Goal: Task Accomplishment & Management: Manage account settings

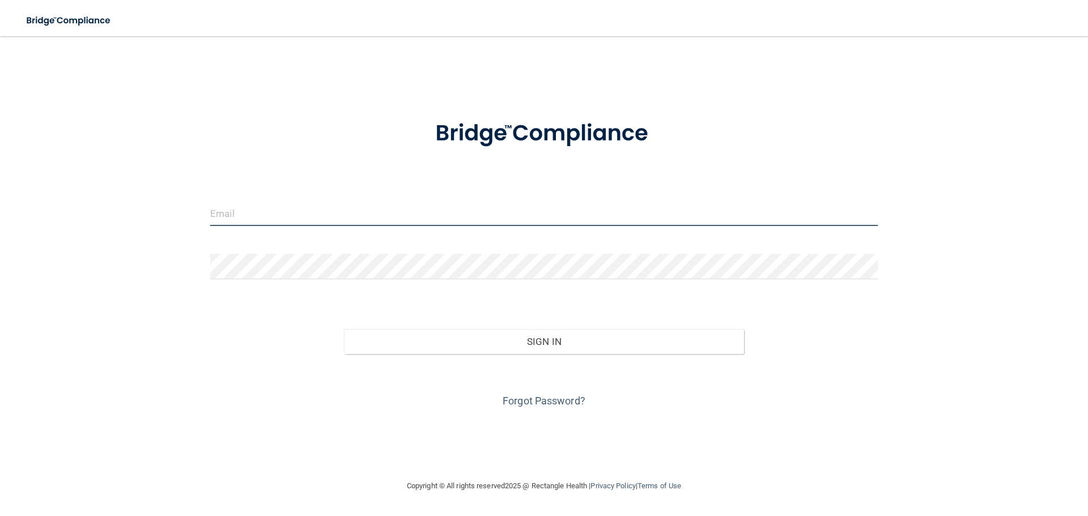
click at [395, 223] on input "email" at bounding box center [544, 214] width 668 height 26
type input "[PERSON_NAME][EMAIL_ADDRESS][DOMAIN_NAME]"
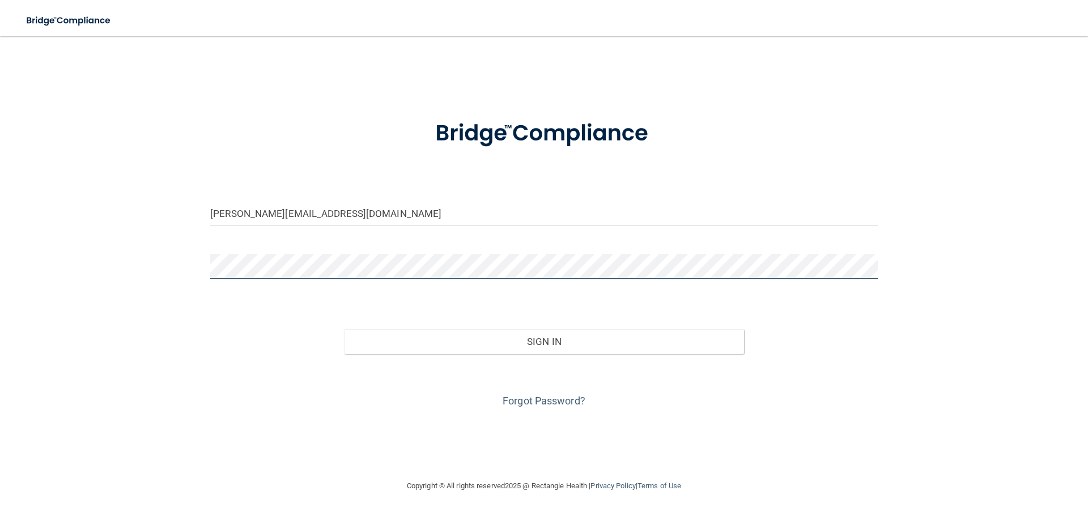
click at [198, 271] on div "[PERSON_NAME][EMAIL_ADDRESS][DOMAIN_NAME] Invalid email/password. You don't hav…" at bounding box center [544, 258] width 1043 height 421
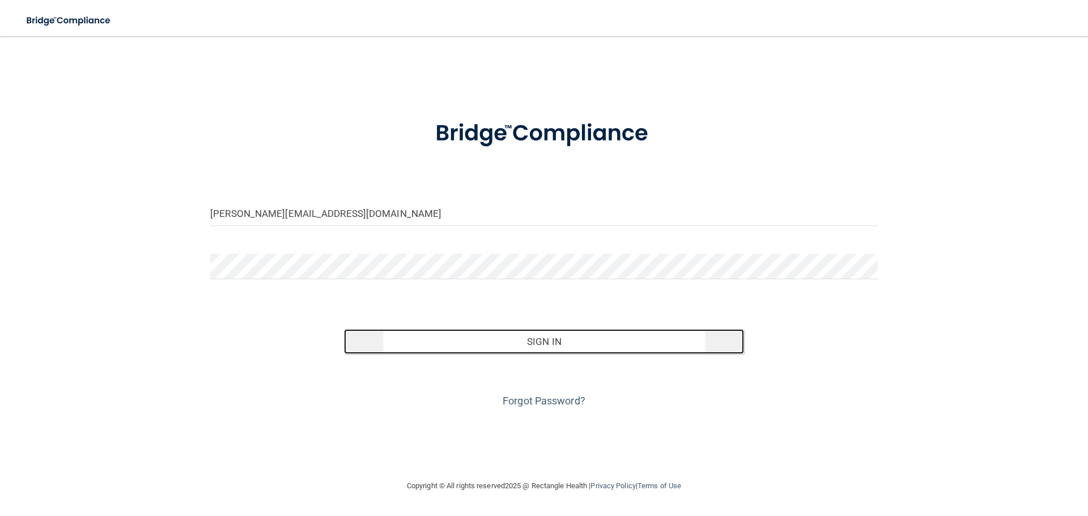
click at [532, 343] on button "Sign In" at bounding box center [544, 341] width 401 height 25
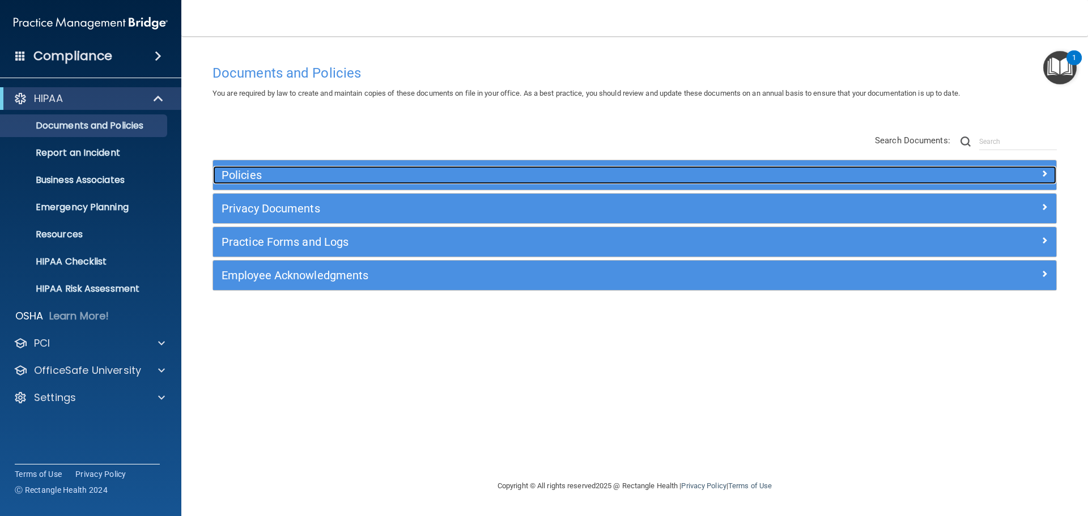
click at [250, 175] on h5 "Policies" at bounding box center [529, 175] width 615 height 12
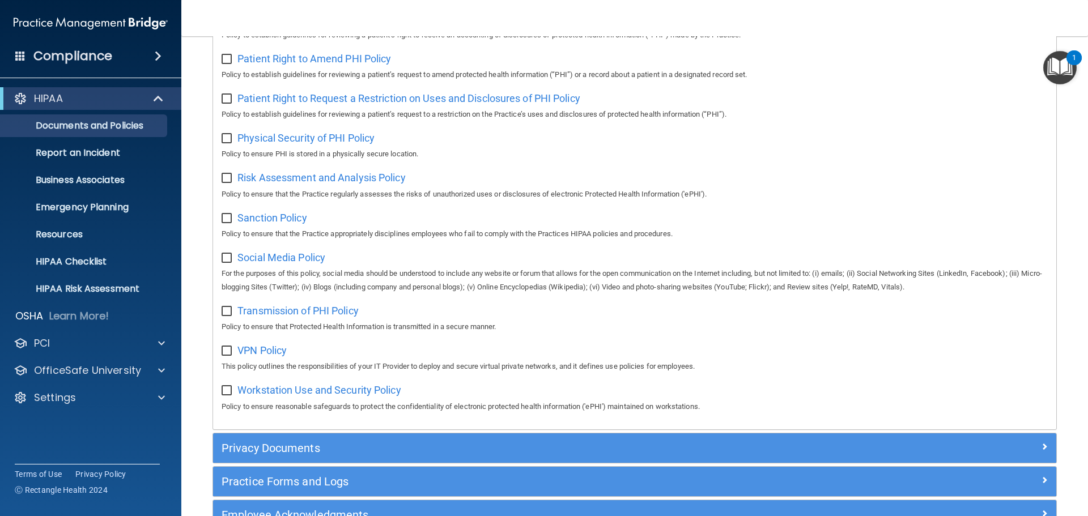
scroll to position [737, 0]
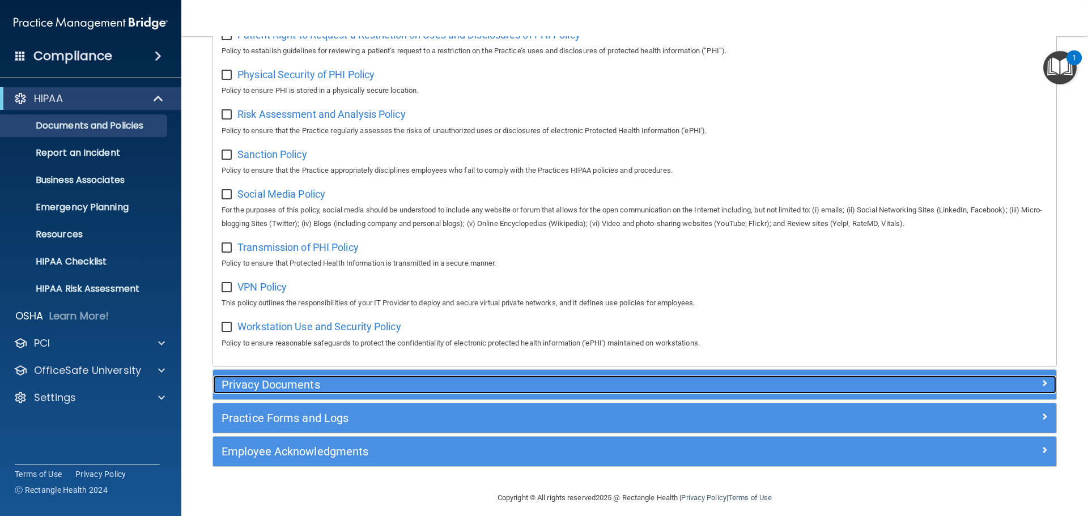
click at [340, 391] on h5 "Privacy Documents" at bounding box center [529, 385] width 615 height 12
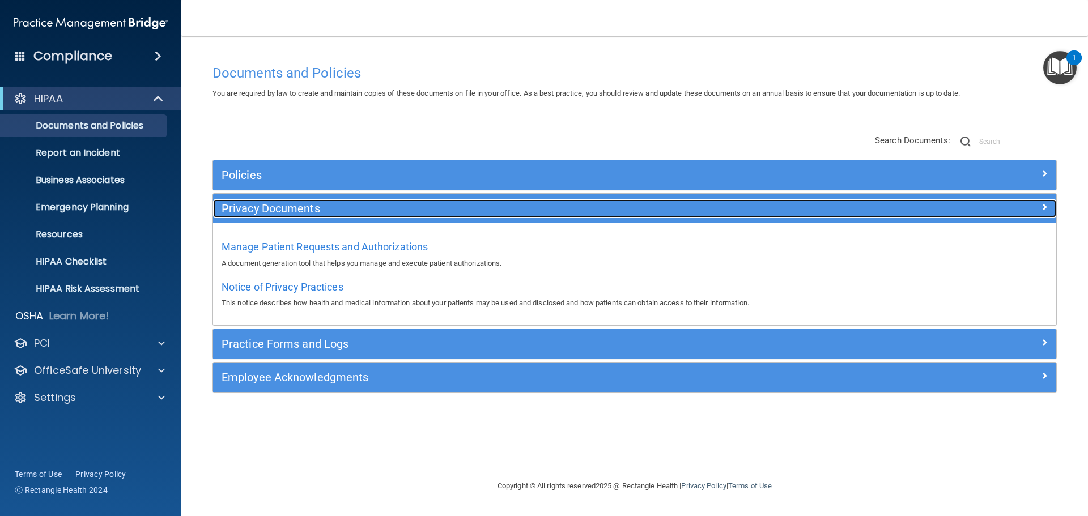
scroll to position [0, 0]
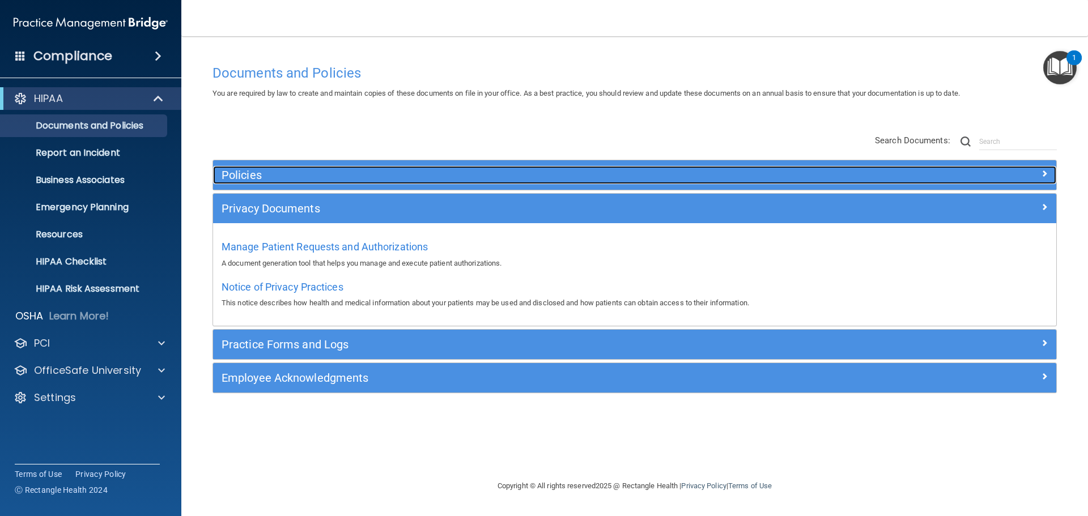
click at [236, 180] on h5 "Policies" at bounding box center [529, 175] width 615 height 12
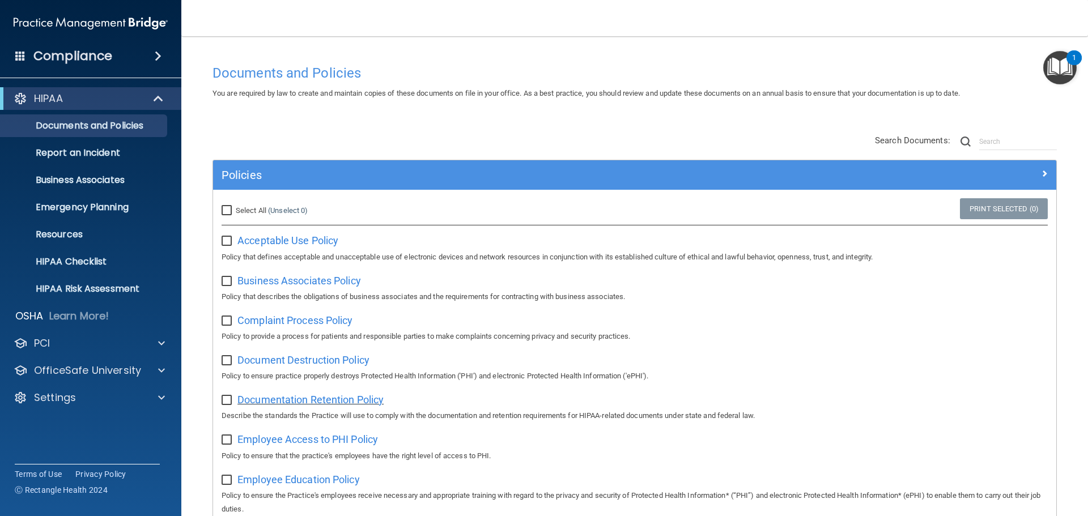
click at [287, 403] on span "Documentation Retention Policy" at bounding box center [310, 400] width 146 height 12
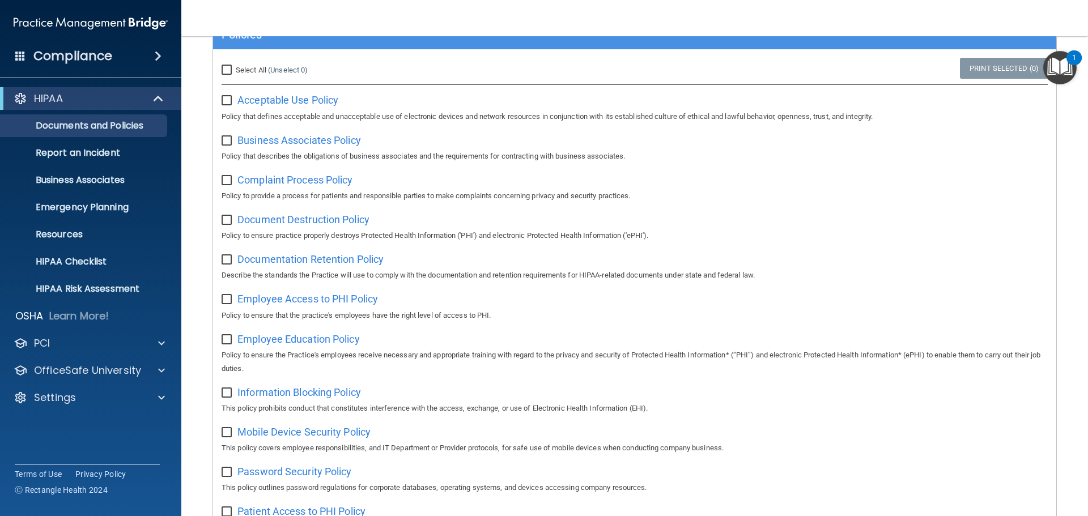
scroll to position [283, 0]
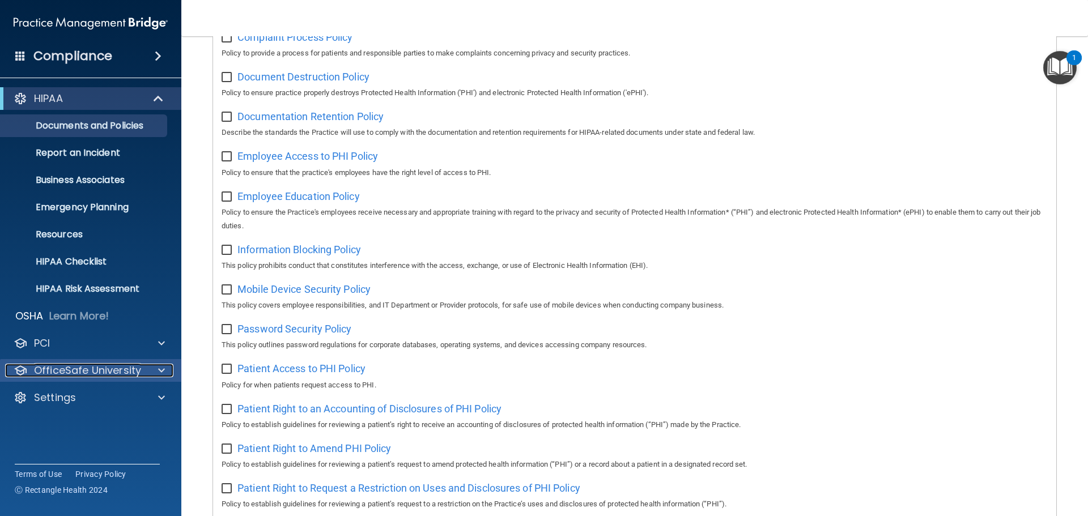
click at [49, 364] on p "OfficeSafe University" at bounding box center [87, 371] width 107 height 14
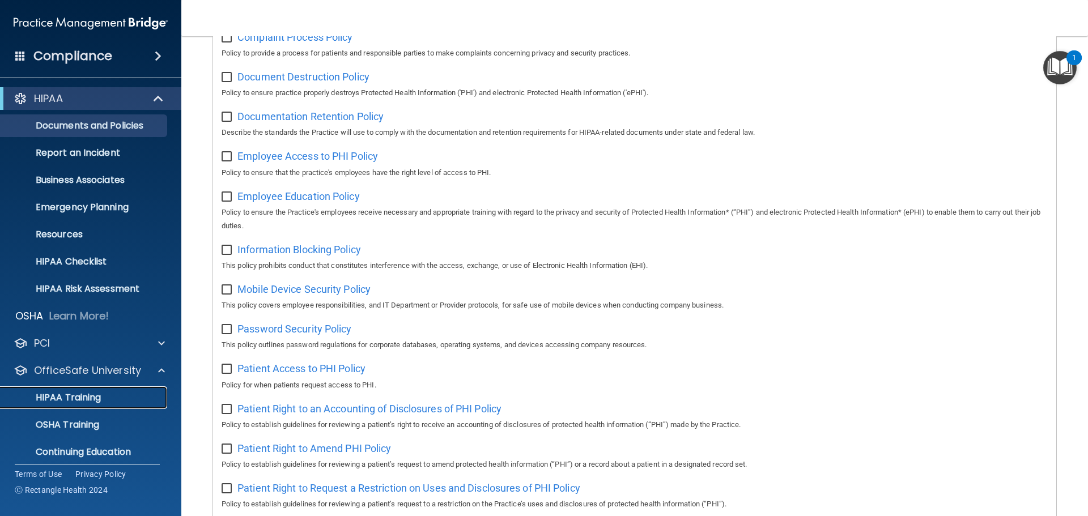
click at [65, 401] on p "HIPAA Training" at bounding box center [54, 397] width 94 height 11
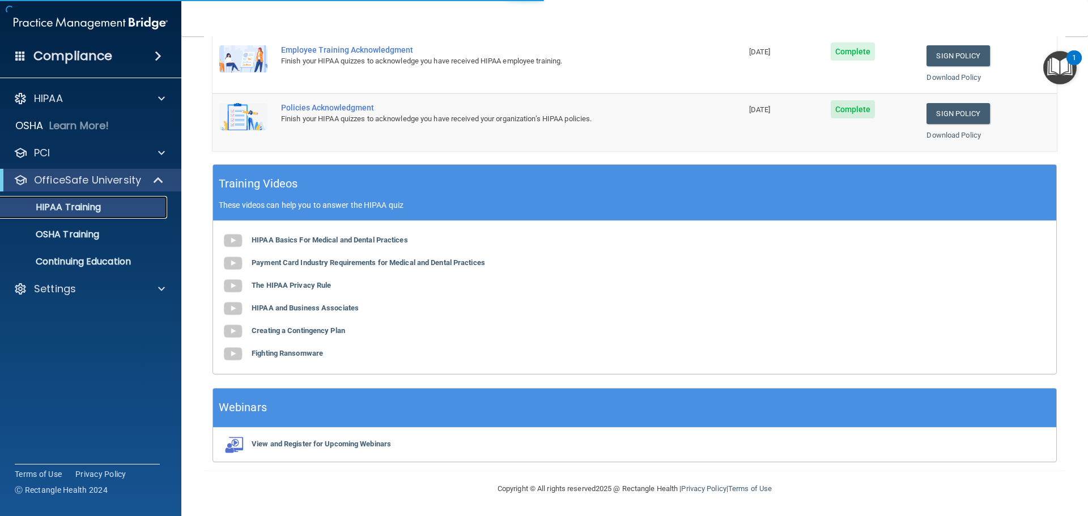
scroll to position [233, 0]
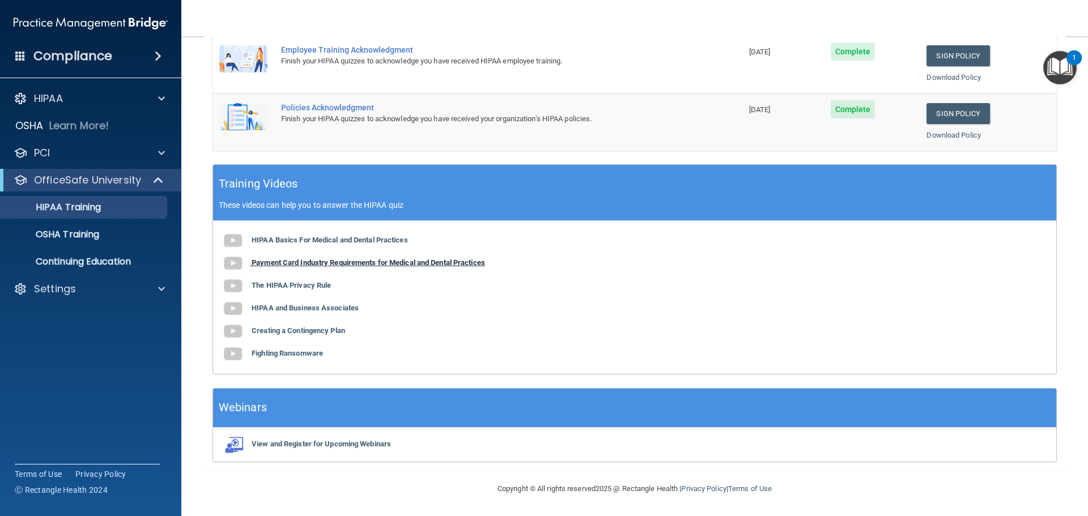
click at [338, 263] on b "Payment Card Industry Requirements for Medical and Dental Practices" at bounding box center [369, 262] width 234 height 9
click at [254, 239] on b "HIPAA Basics For Medical and Dental Practices" at bounding box center [330, 240] width 156 height 9
click at [256, 285] on b "The HIPAA Privacy Rule" at bounding box center [291, 285] width 79 height 9
click at [130, 260] on p "Continuing Education" at bounding box center [84, 261] width 155 height 11
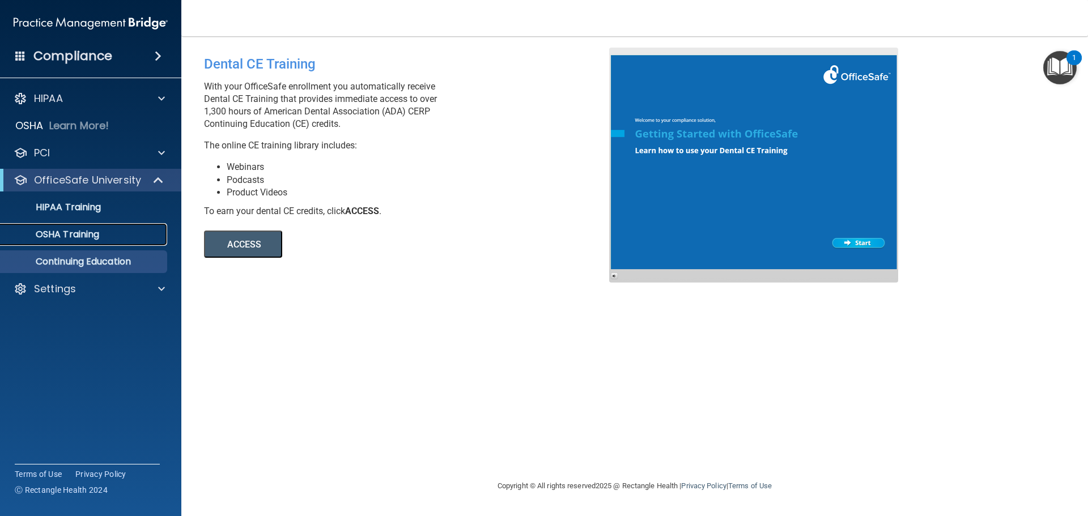
click at [101, 240] on div "OSHA Training" at bounding box center [84, 234] width 155 height 11
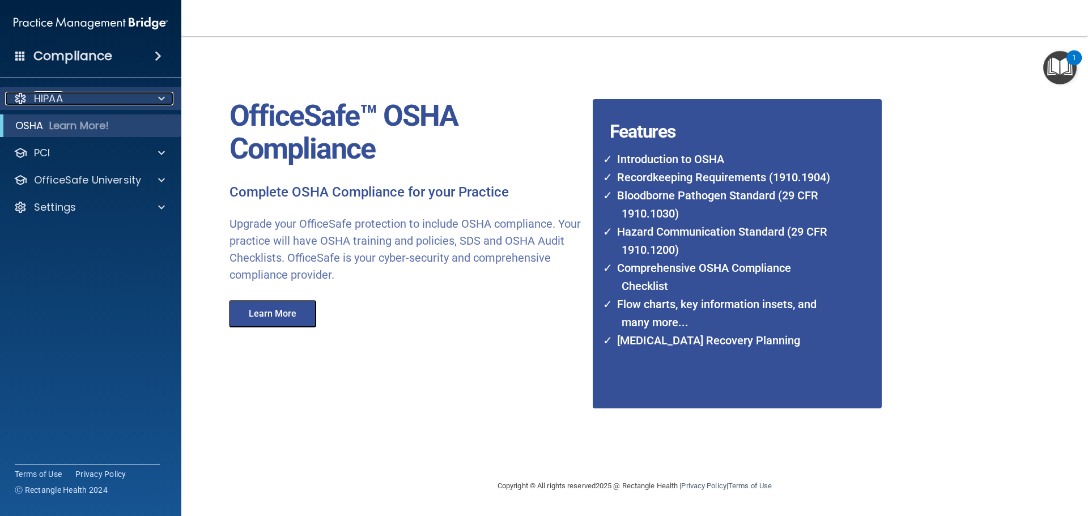
click at [33, 97] on div "HIPAA" at bounding box center [75, 99] width 141 height 14
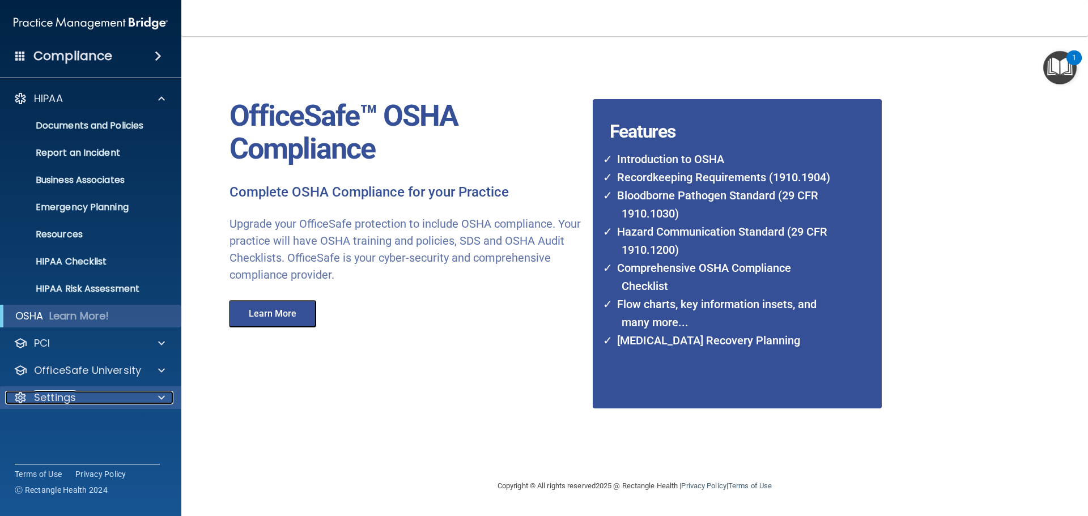
click at [77, 397] on div "Settings" at bounding box center [75, 398] width 141 height 14
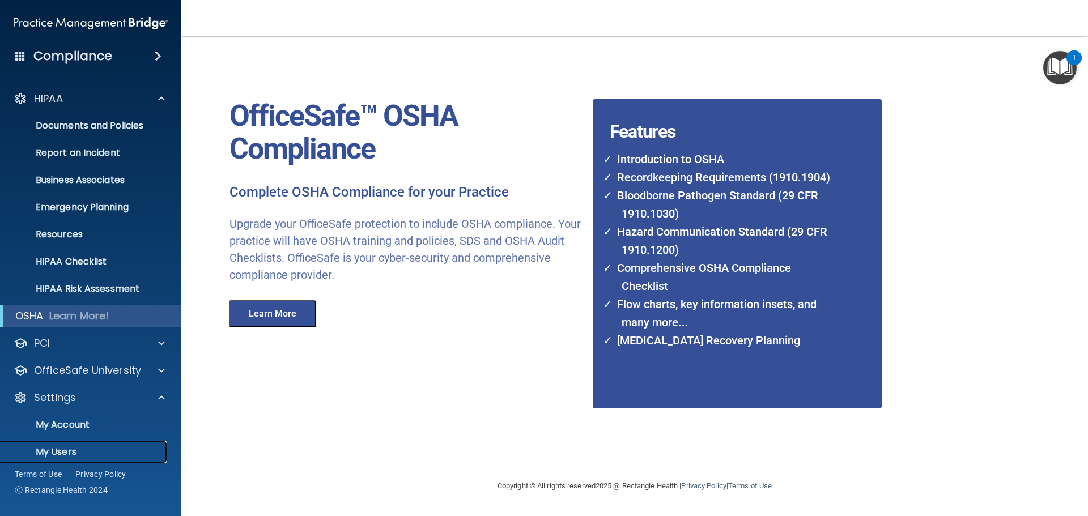
click at [62, 447] on p "My Users" at bounding box center [84, 452] width 155 height 11
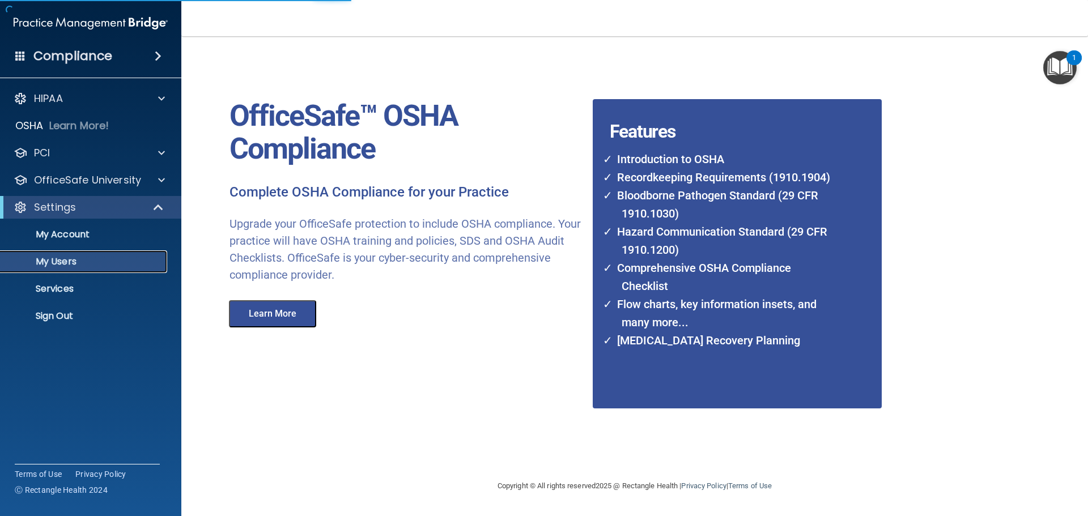
select select "20"
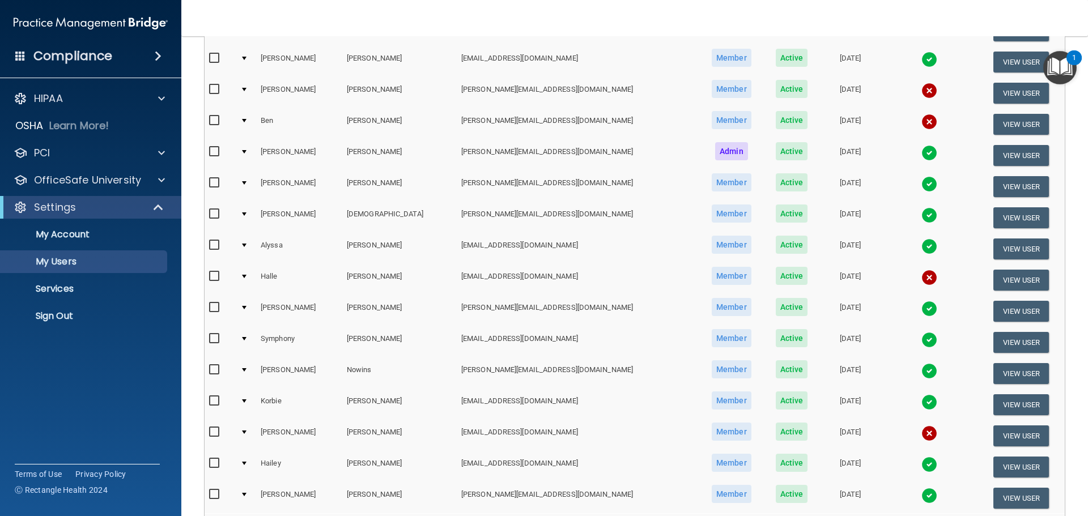
scroll to position [283, 0]
click at [994, 283] on button "View User" at bounding box center [1022, 279] width 56 height 21
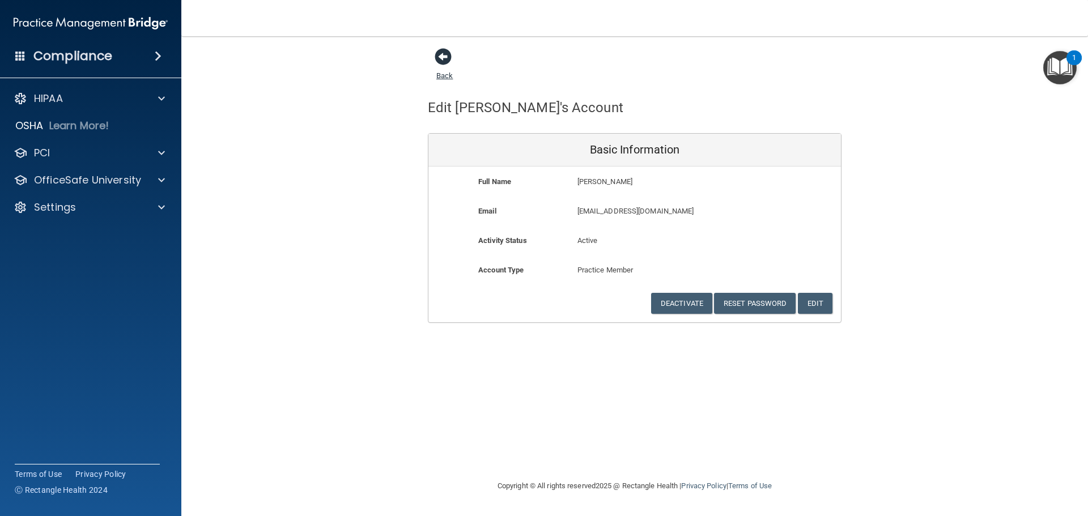
click at [442, 74] on link "Back" at bounding box center [444, 69] width 16 height 22
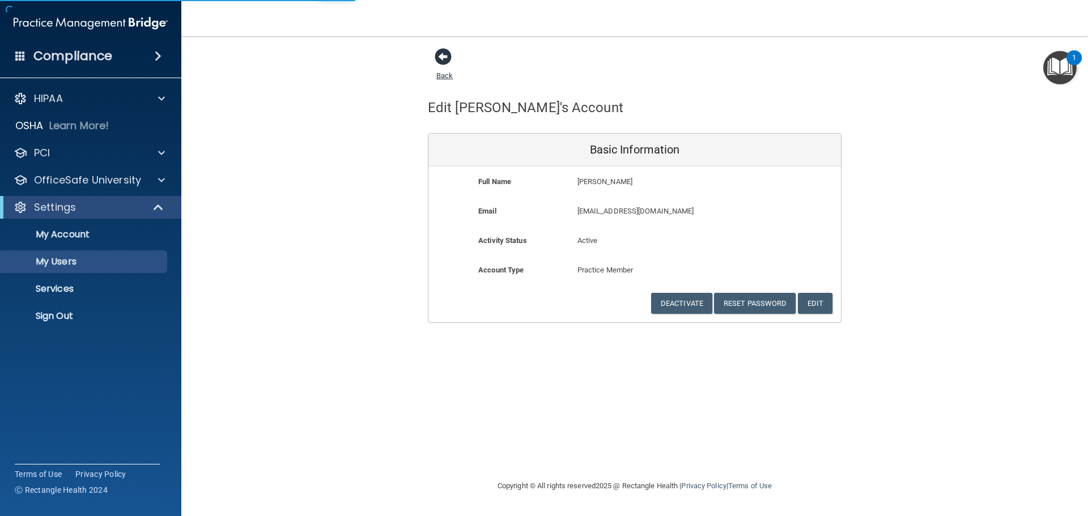
select select "20"
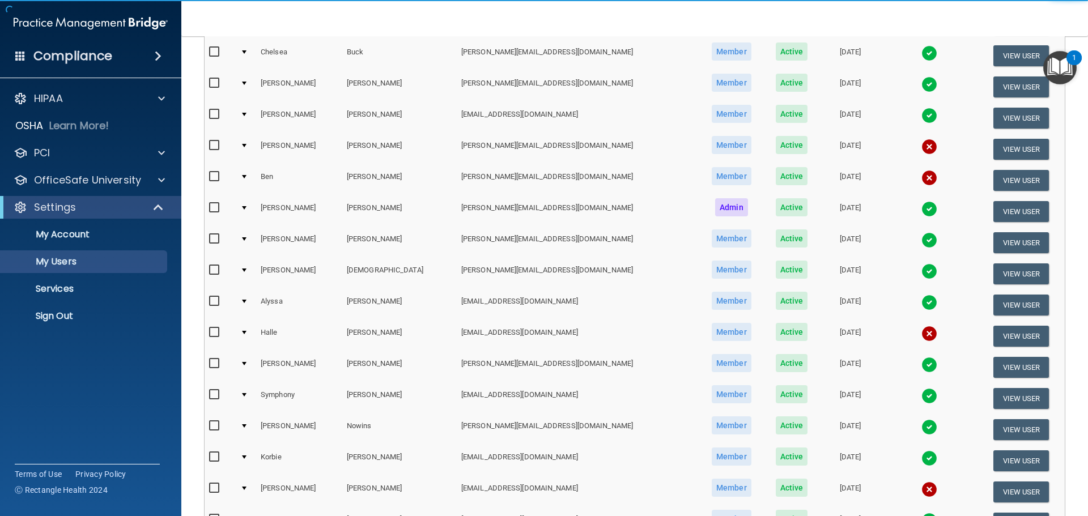
scroll to position [397, 0]
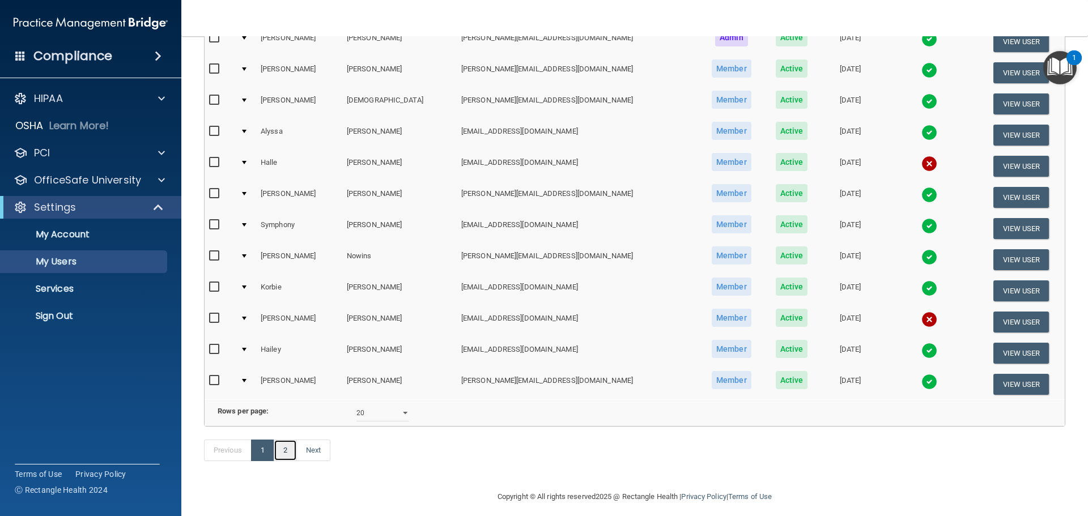
click at [286, 461] on link "2" at bounding box center [285, 451] width 23 height 22
select select "20"
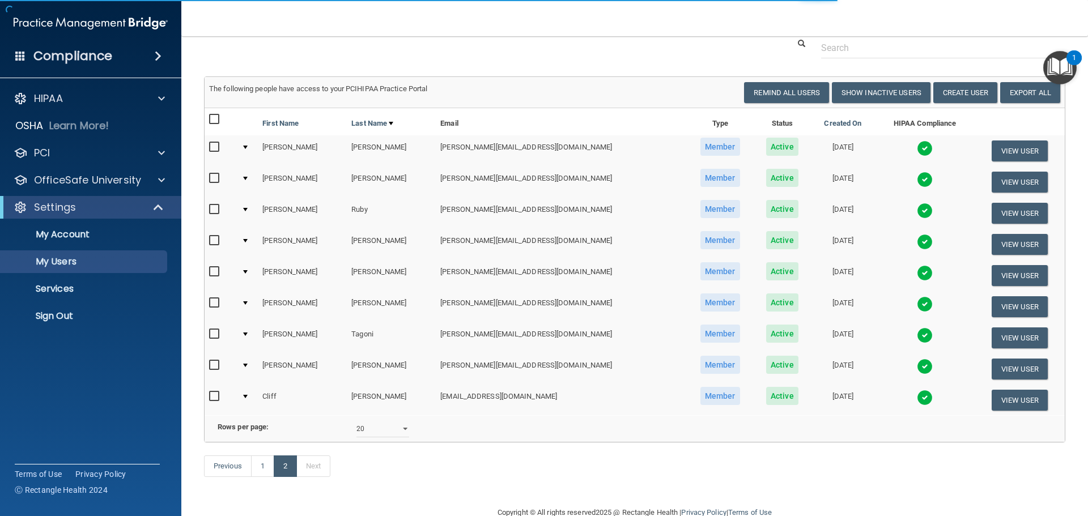
scroll to position [79, 0]
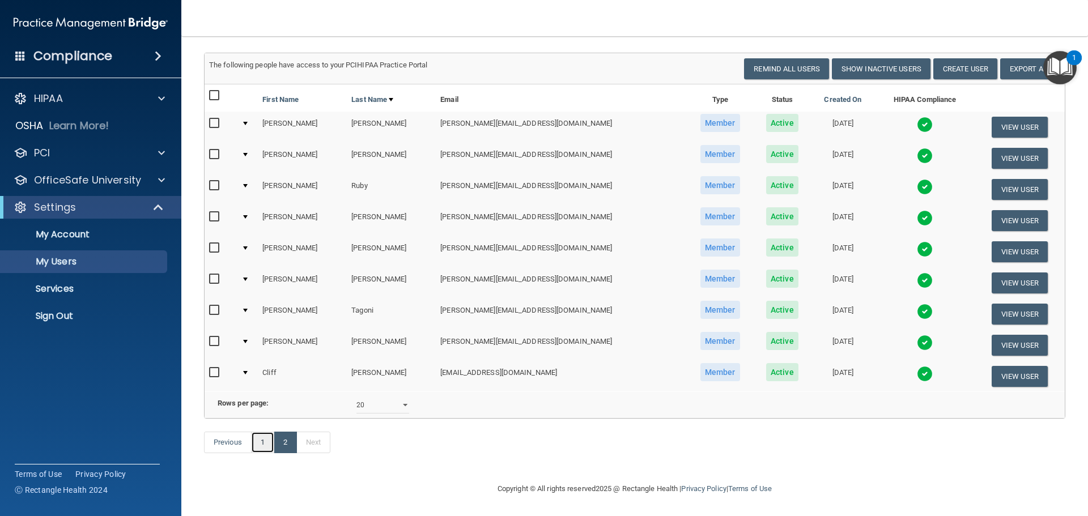
click at [258, 445] on link "1" at bounding box center [262, 443] width 23 height 22
select select "20"
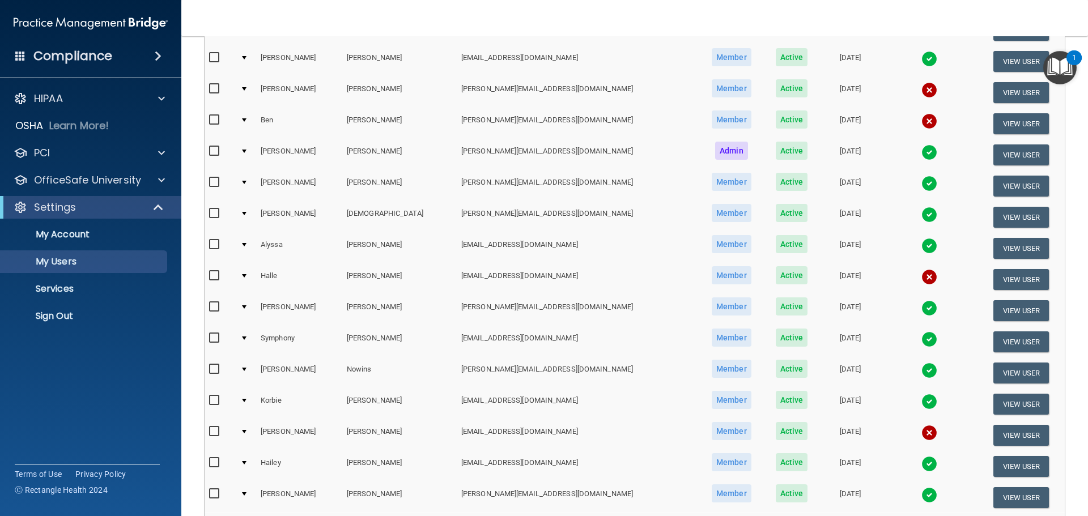
scroll to position [422, 0]
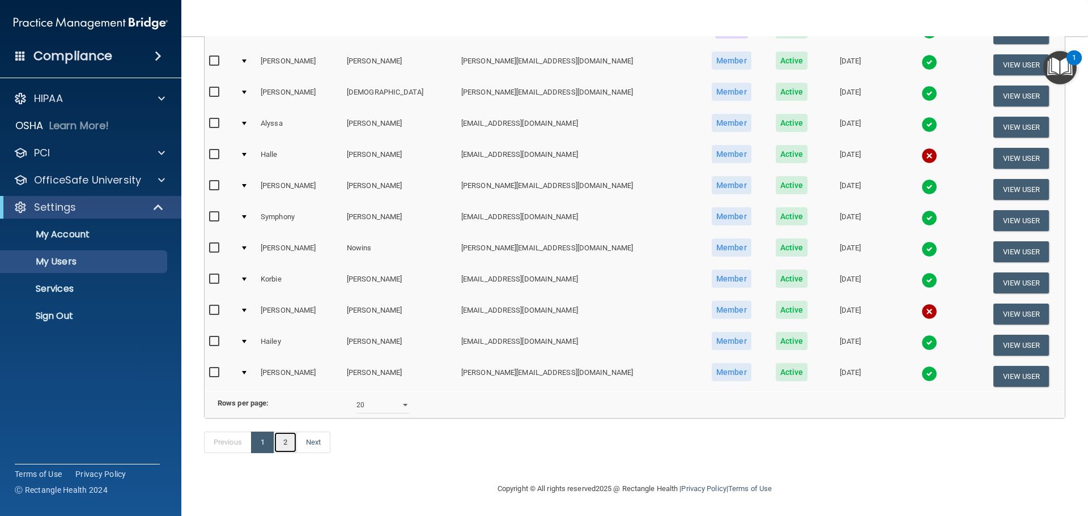
click at [290, 440] on link "2" at bounding box center [285, 443] width 23 height 22
select select "20"
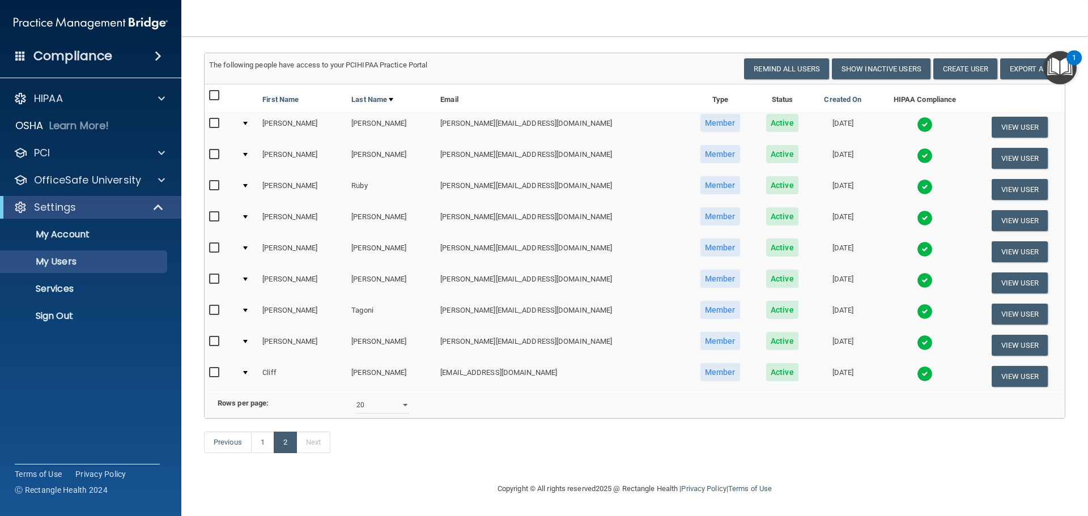
scroll to position [79, 0]
click at [266, 445] on link "1" at bounding box center [262, 443] width 23 height 22
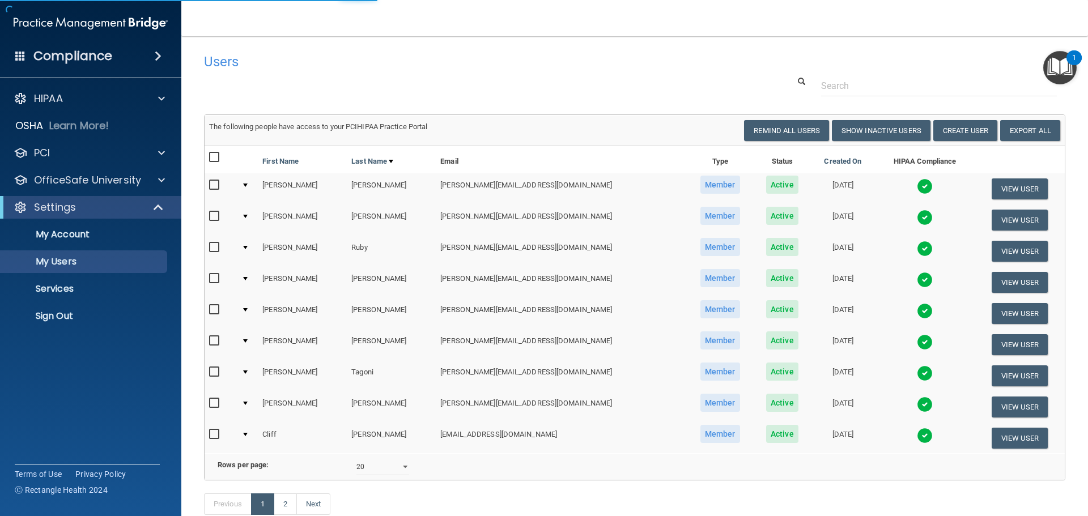
select select "20"
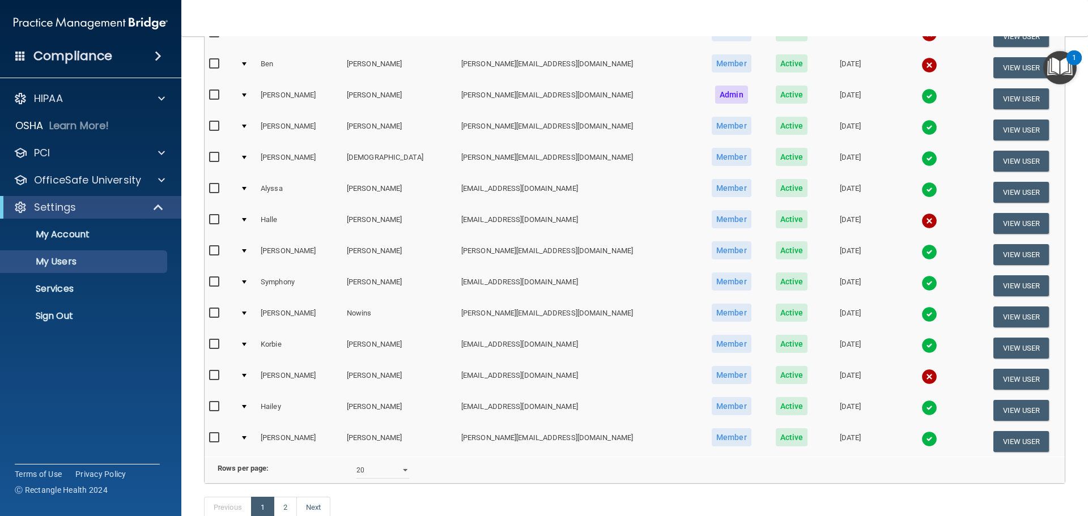
scroll to position [340, 0]
click at [997, 377] on button "View User" at bounding box center [1022, 378] width 56 height 21
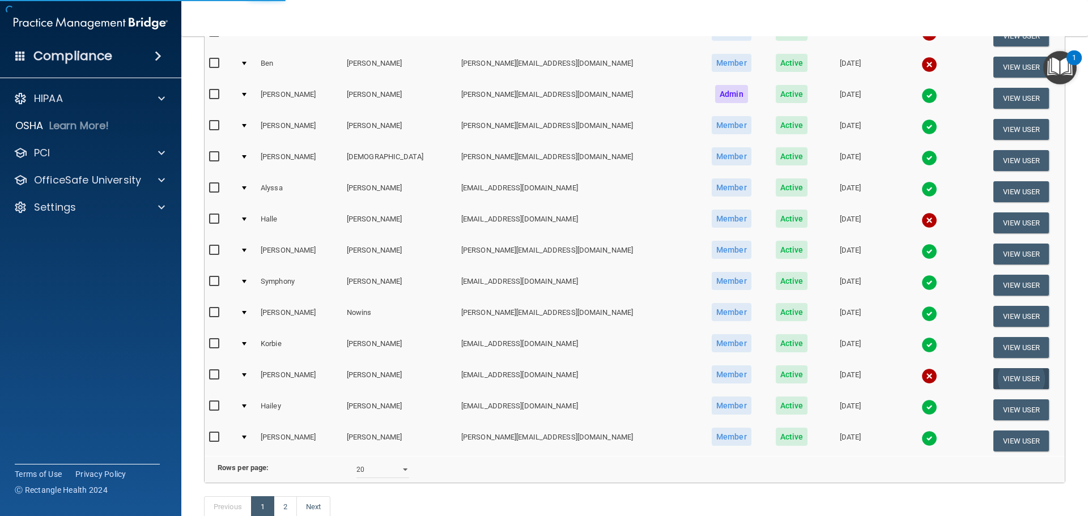
select select "practice_member"
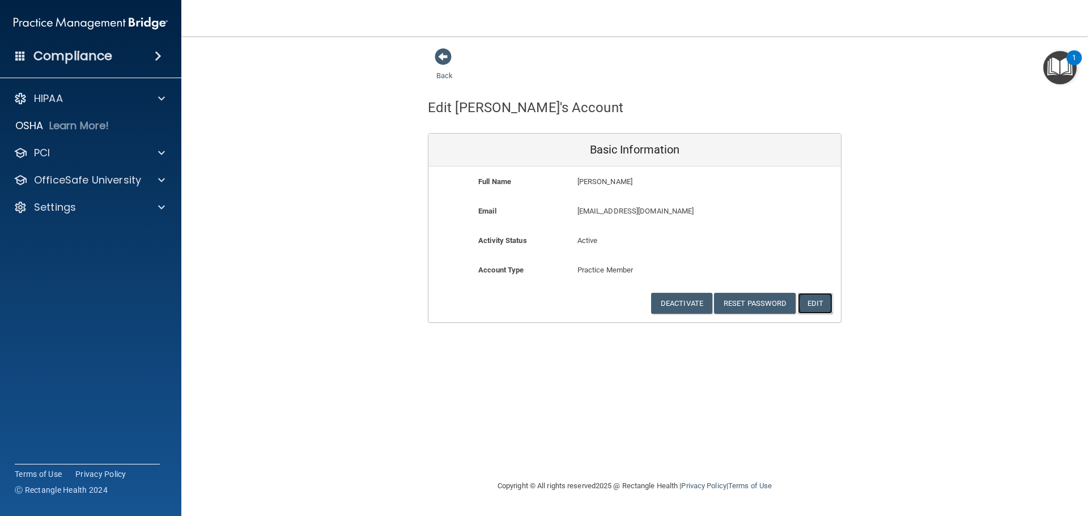
click at [826, 298] on button "Edit" at bounding box center [815, 303] width 35 height 21
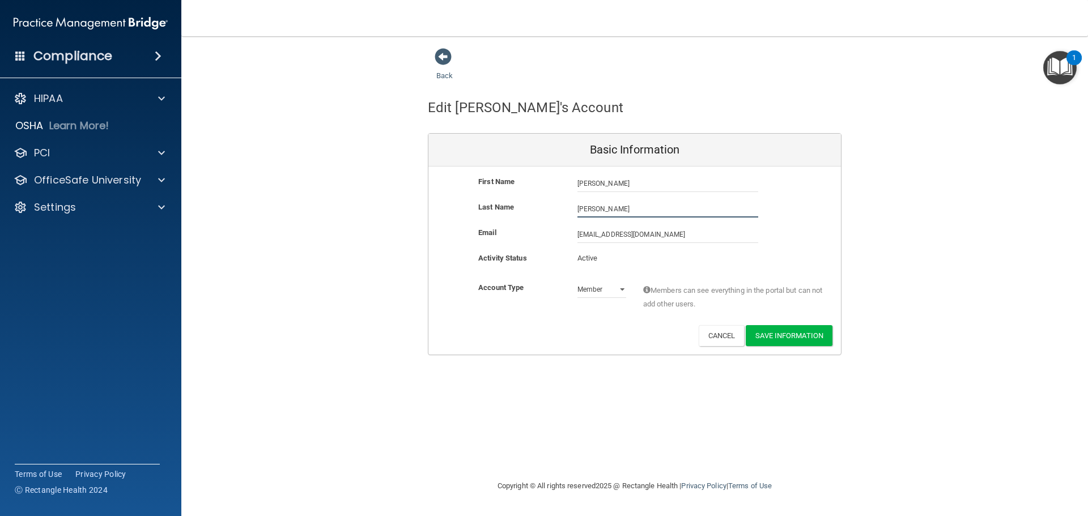
drag, startPoint x: 612, startPoint y: 207, endPoint x: 571, endPoint y: 213, distance: 41.8
click at [571, 213] on div "[PERSON_NAME]" at bounding box center [668, 209] width 198 height 17
type input "Collachia"
click at [773, 334] on button "Save Information" at bounding box center [789, 335] width 87 height 21
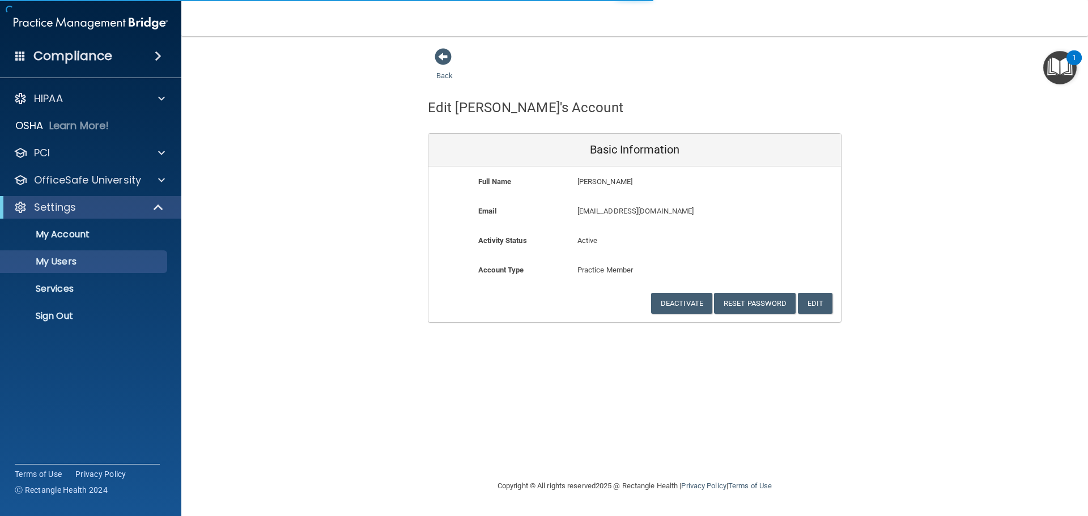
select select "20"
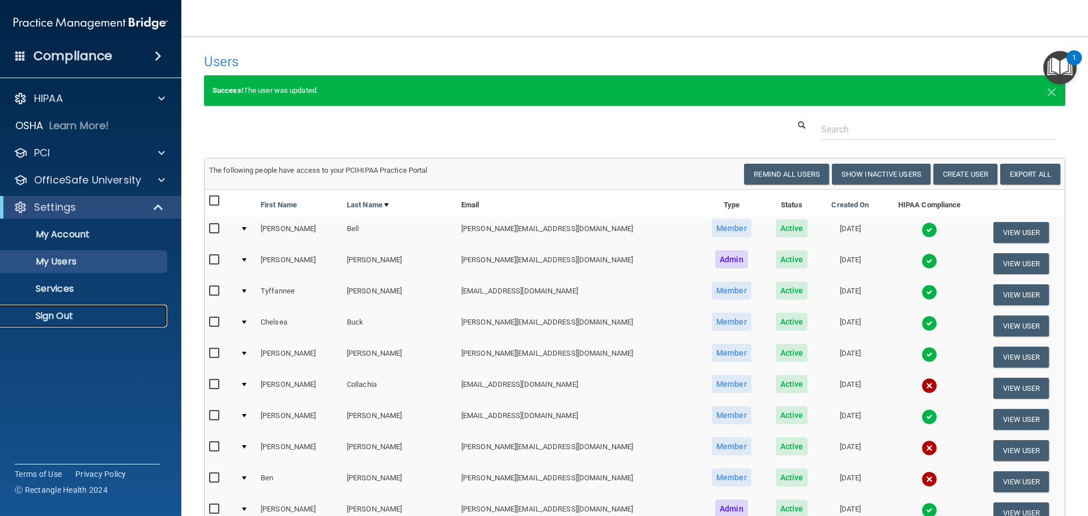
click at [67, 314] on p "Sign Out" at bounding box center [84, 316] width 155 height 11
